Goal: Information Seeking & Learning: Check status

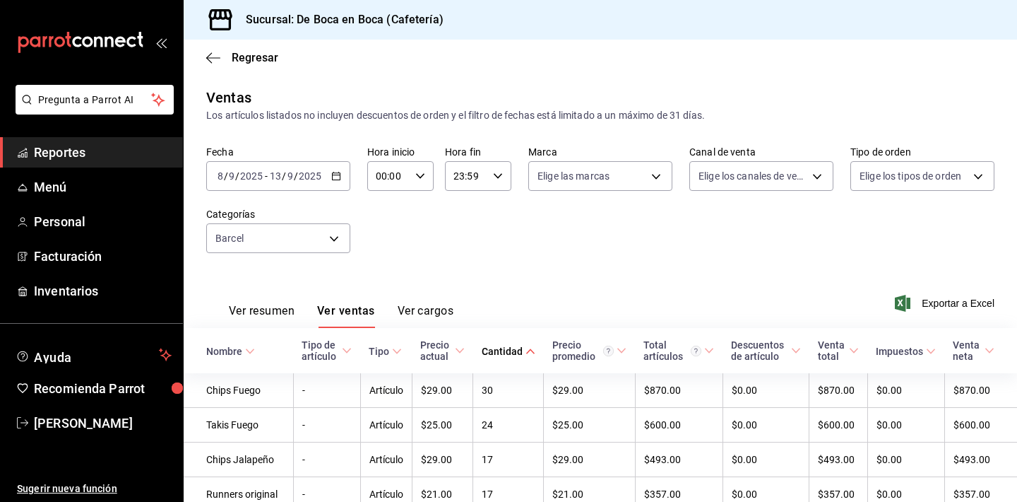
click at [229, 61] on span "Regresar" at bounding box center [242, 57] width 72 height 13
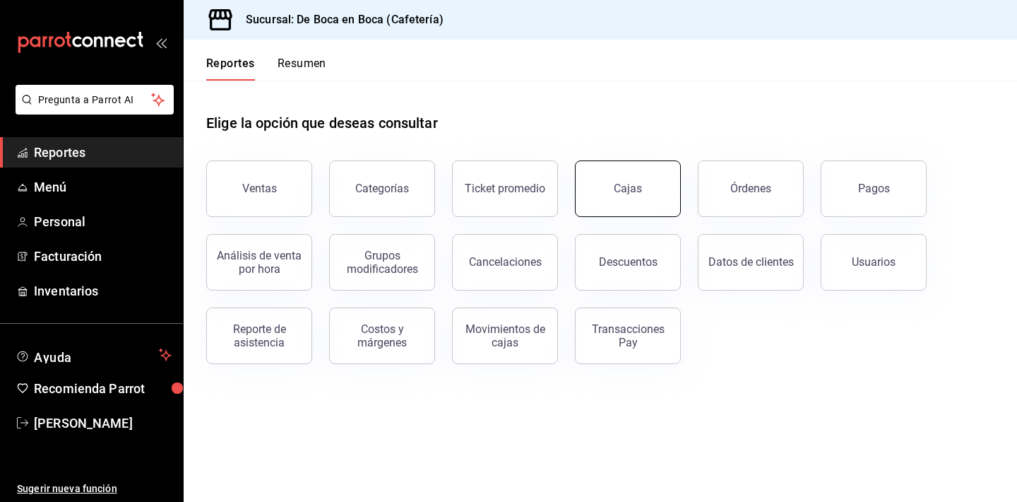
click at [618, 178] on link "Cajas" at bounding box center [628, 188] width 106 height 57
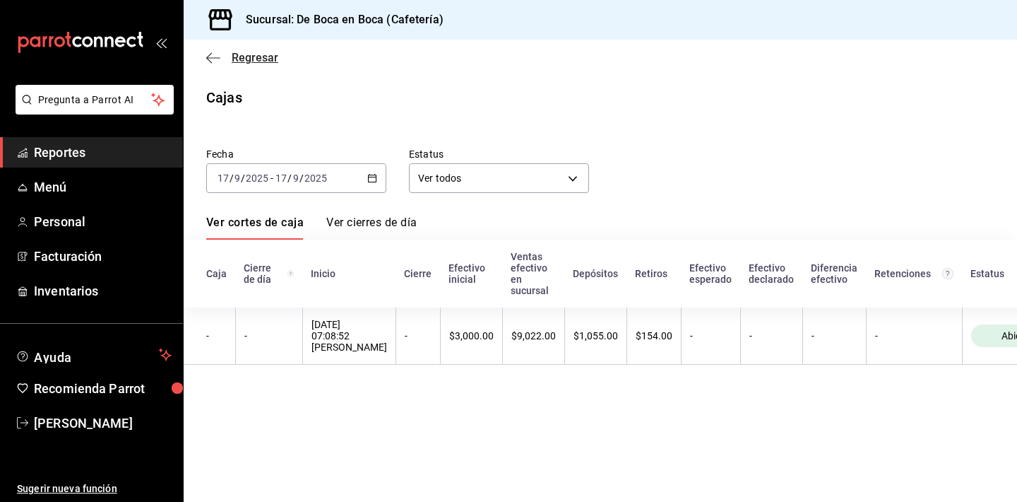
click at [237, 56] on span "Regresar" at bounding box center [255, 57] width 47 height 13
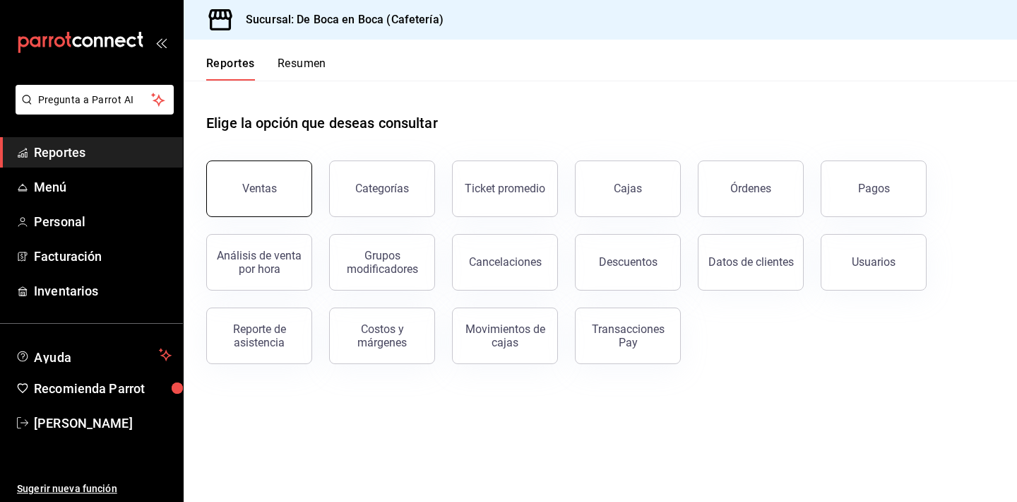
click at [259, 178] on button "Ventas" at bounding box center [259, 188] width 106 height 57
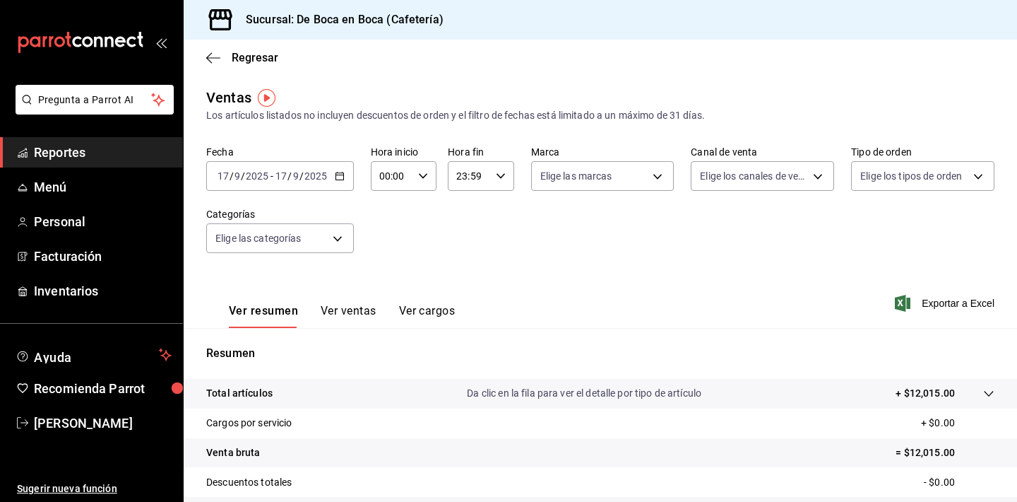
click at [351, 304] on button "Ver ventas" at bounding box center [349, 316] width 56 height 24
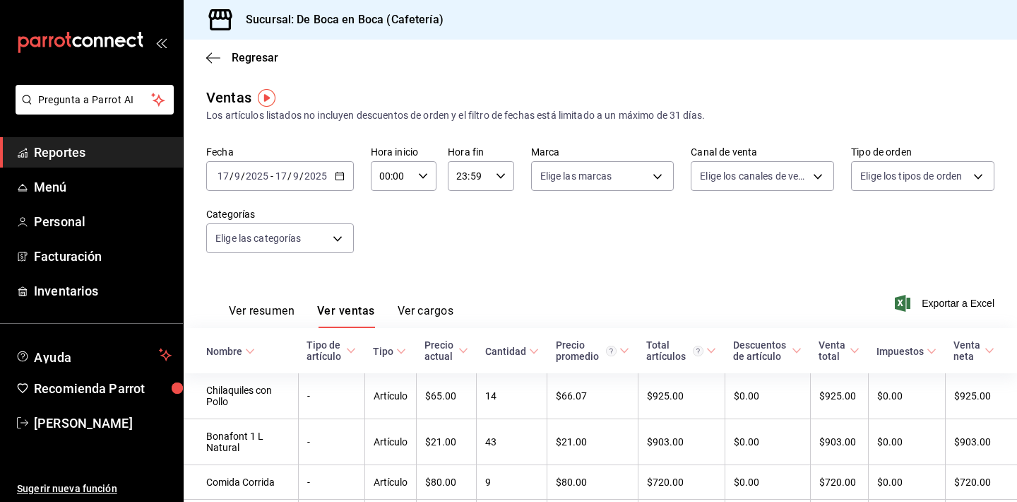
click at [341, 177] on icon "button" at bounding box center [340, 176] width 10 height 10
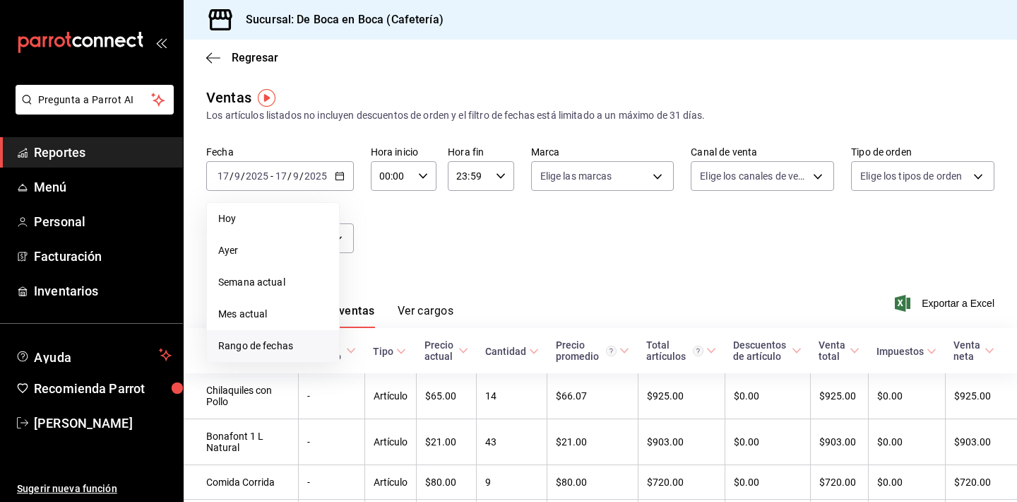
click at [303, 346] on span "Rango de fechas" at bounding box center [272, 345] width 109 height 15
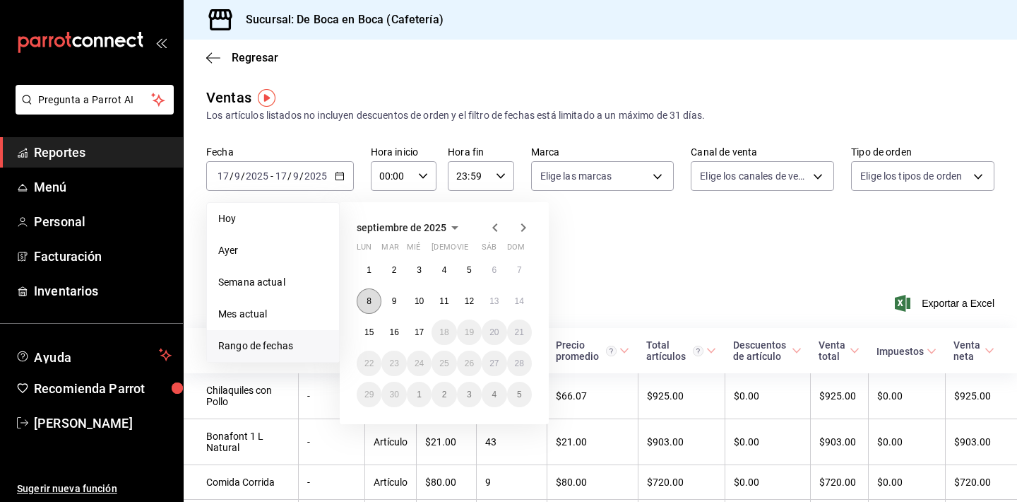
click at [377, 302] on button "8" at bounding box center [369, 300] width 25 height 25
click at [497, 307] on button "13" at bounding box center [494, 300] width 25 height 25
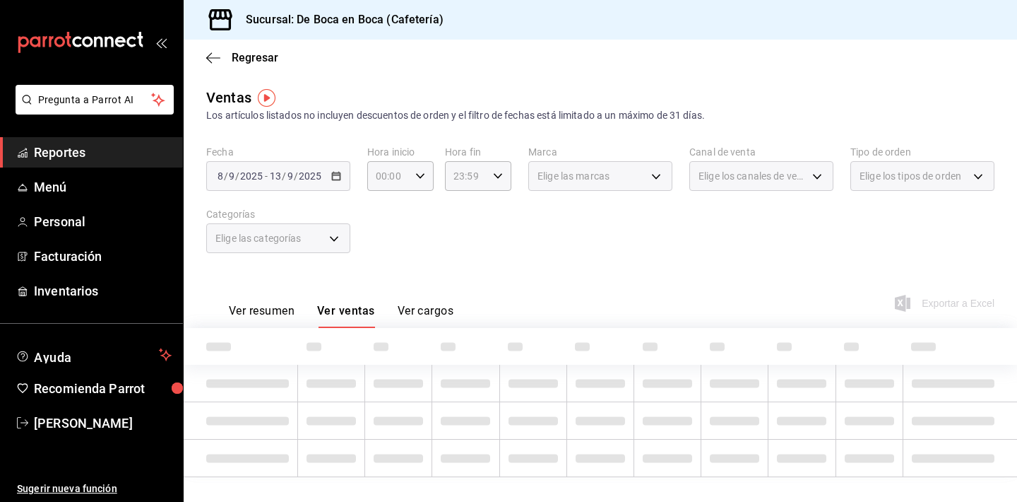
click at [331, 237] on div "Elige las categorías" at bounding box center [278, 238] width 144 height 30
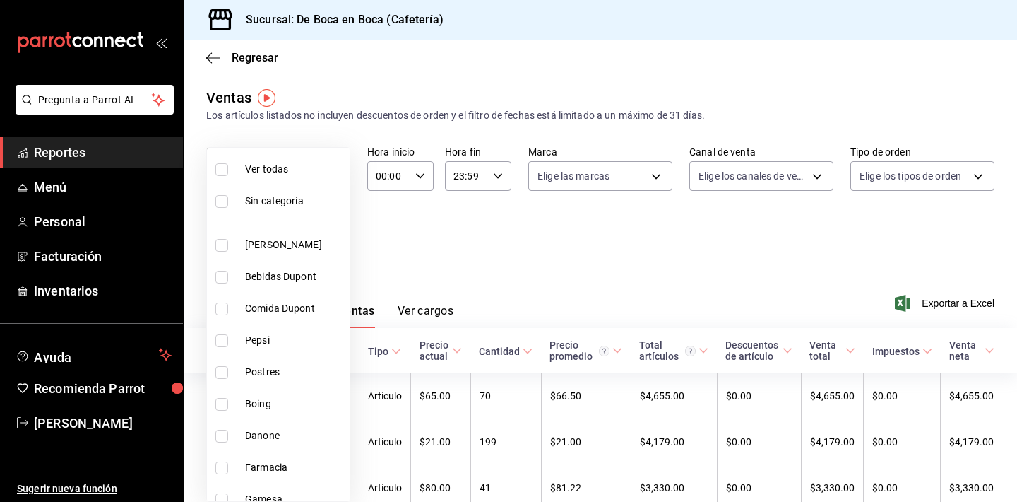
click at [328, 237] on body "Pregunta a Parrot AI Reportes Menú Personal Facturación Inventarios Ayuda Recom…" at bounding box center [508, 251] width 1017 height 502
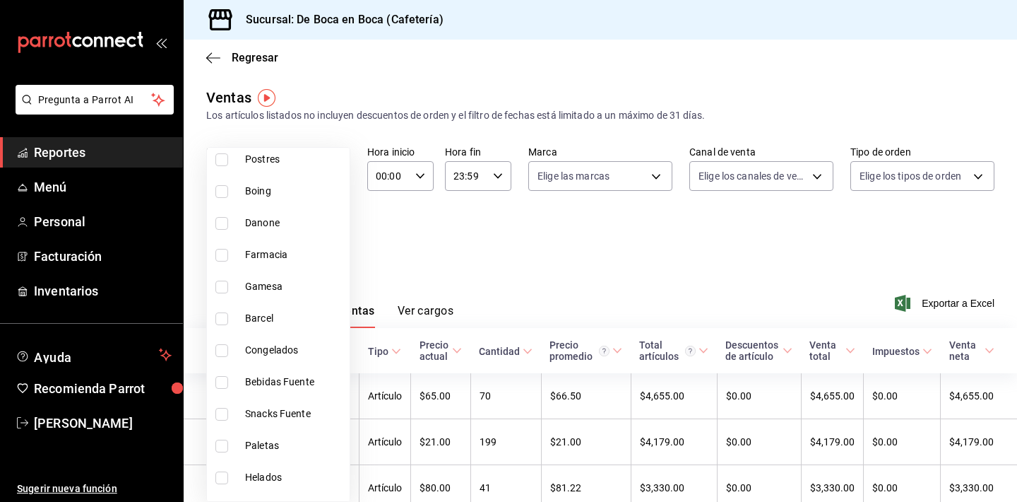
scroll to position [216, 0]
click at [506, 347] on div at bounding box center [508, 251] width 1017 height 502
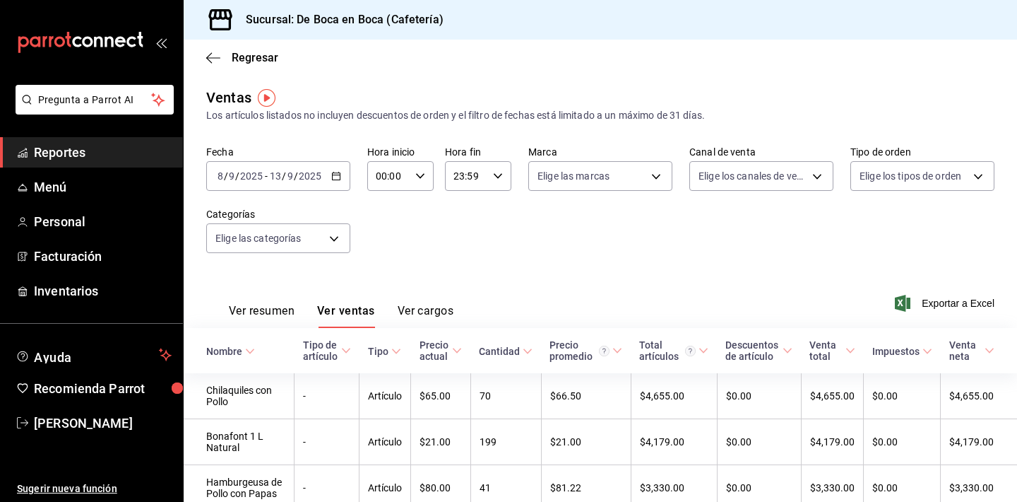
click at [516, 354] on div "Cantidad" at bounding box center [499, 350] width 41 height 11
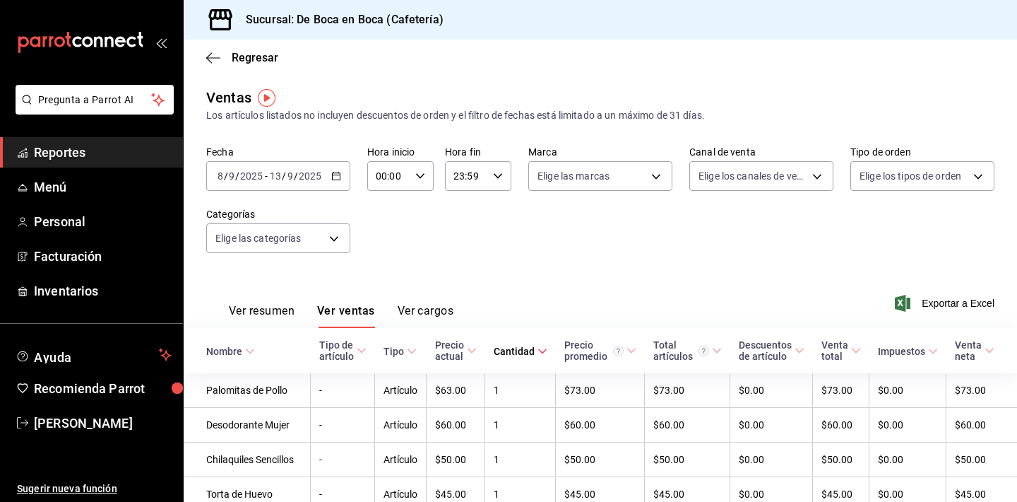
click at [516, 354] on div "Cantidad" at bounding box center [514, 350] width 41 height 11
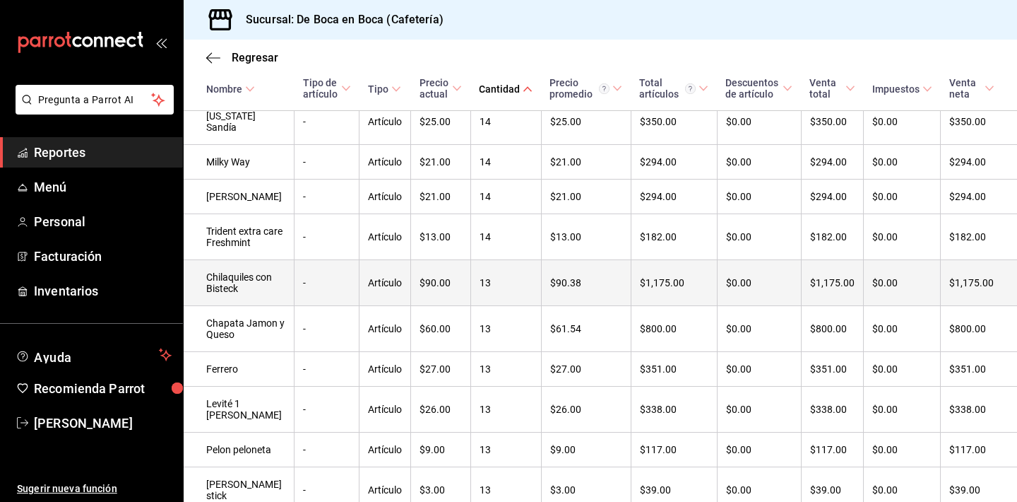
scroll to position [2624, 0]
